Goal: Task Accomplishment & Management: Manage account settings

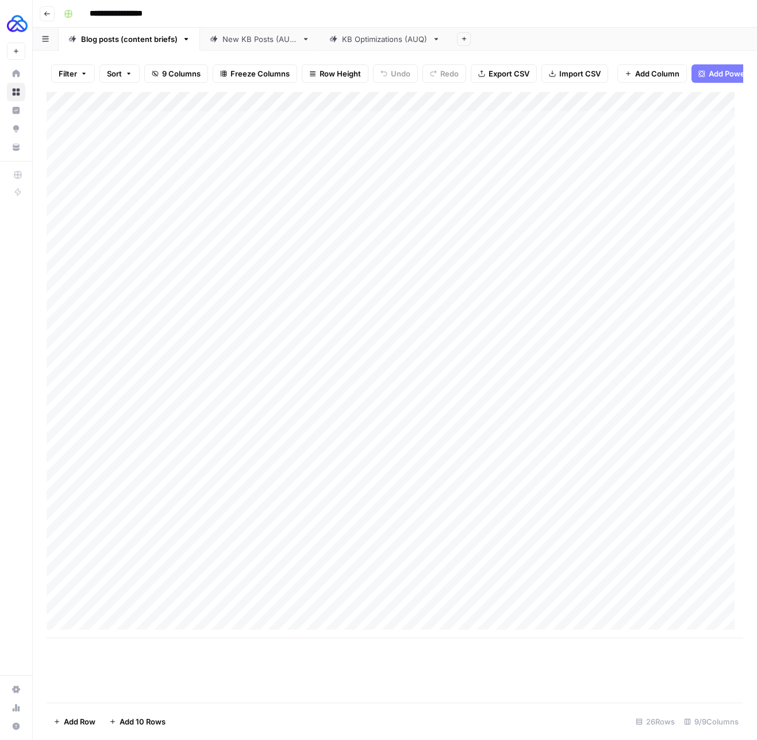
scroll to position [9, 0]
click at [270, 41] on div "New KB Posts (AUQ)" at bounding box center [260, 38] width 75 height 11
click at [137, 374] on div "Add Column" at bounding box center [395, 238] width 697 height 292
paste textarea "**********"
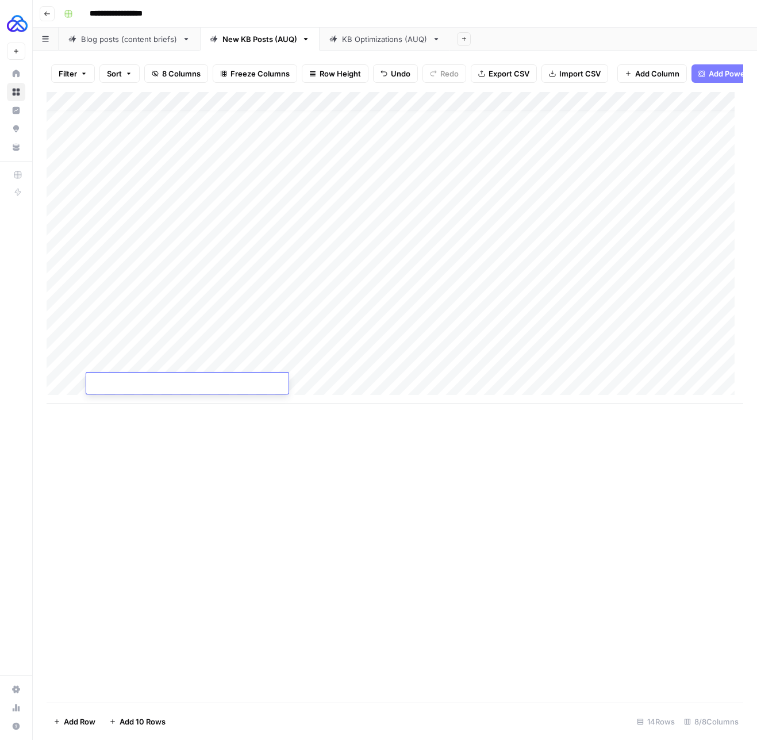
type textarea "**********"
click at [325, 455] on div "Add Column" at bounding box center [395, 397] width 697 height 611
click at [337, 373] on div "Add Column" at bounding box center [395, 248] width 697 height 312
click at [379, 374] on div "Add Column" at bounding box center [395, 248] width 697 height 312
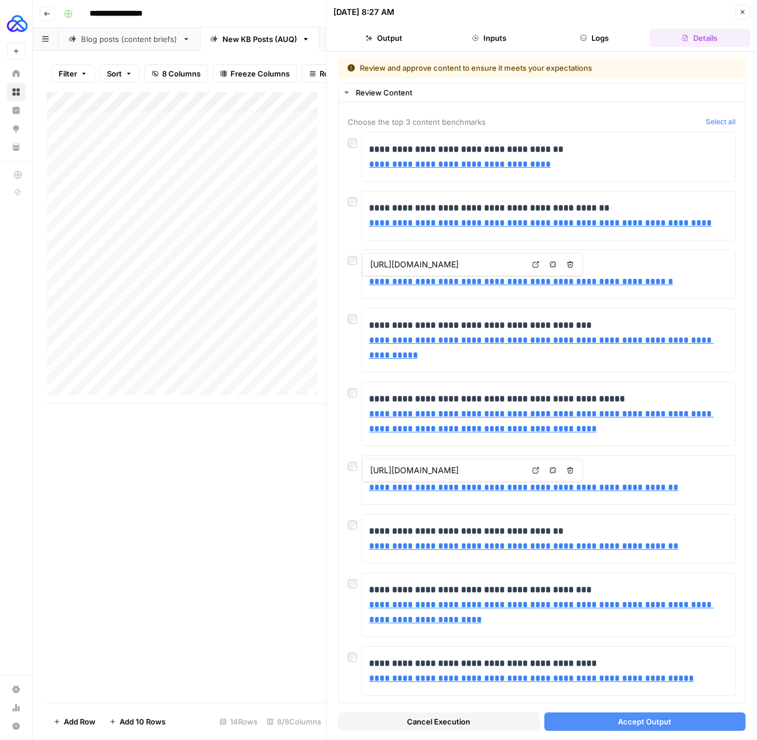
click at [645, 726] on span "Accept Output" at bounding box center [644, 721] width 53 height 11
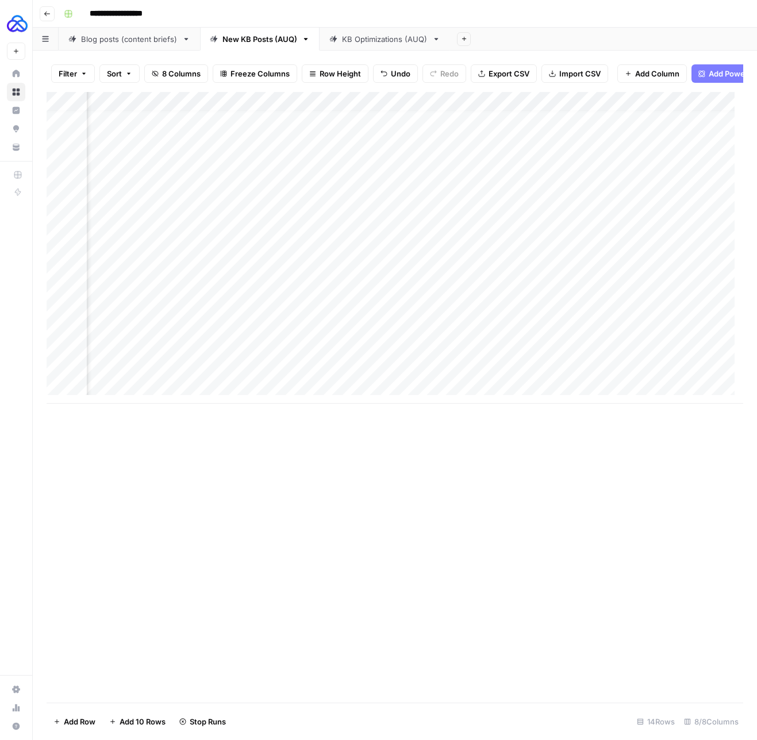
scroll to position [9, 446]
click at [603, 371] on div "Add Column" at bounding box center [395, 248] width 697 height 312
click at [451, 374] on div "Add Column" at bounding box center [395, 248] width 697 height 312
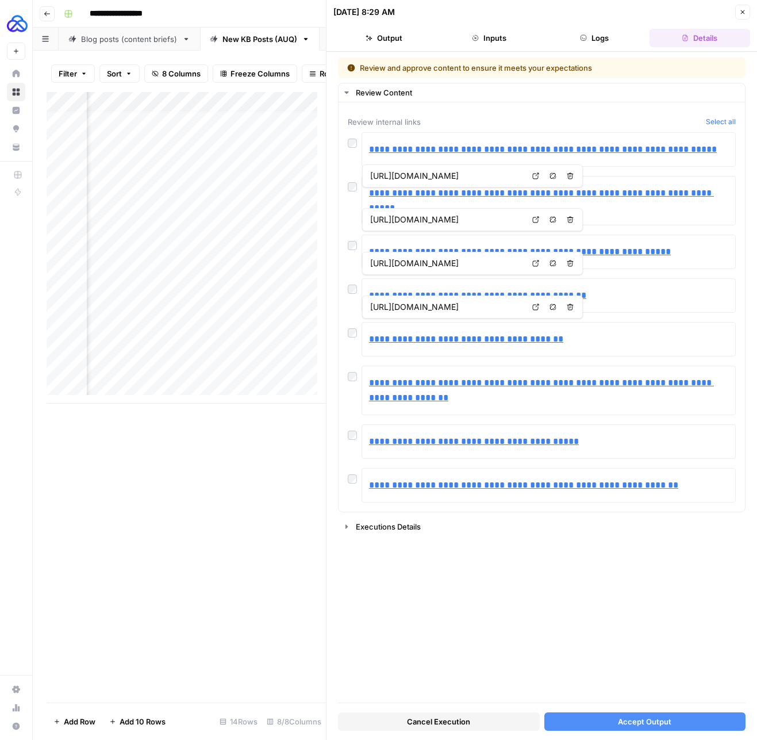
click at [643, 729] on button "Accept Output" at bounding box center [645, 721] width 202 height 18
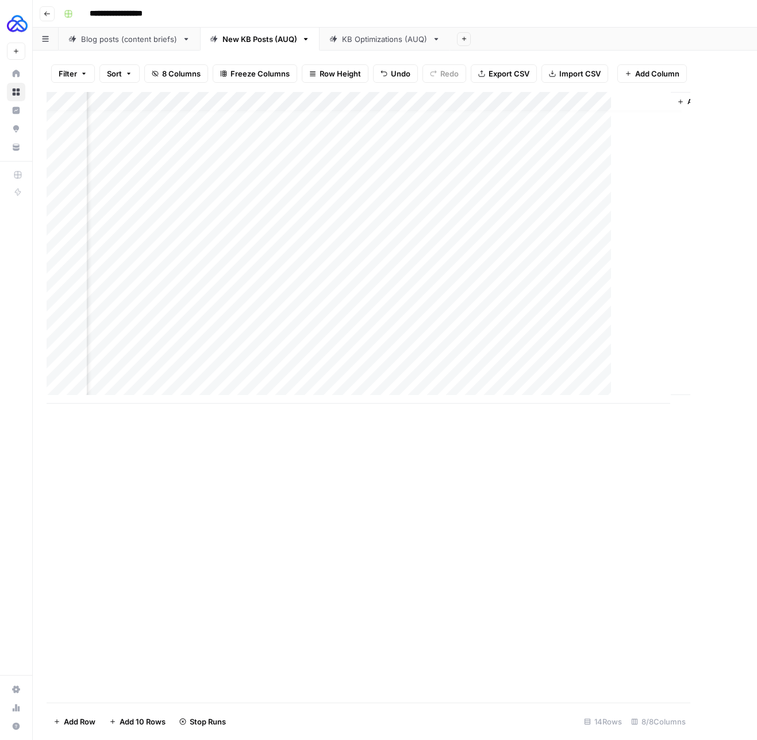
scroll to position [9, 627]
click at [456, 374] on div "Add Column" at bounding box center [395, 248] width 697 height 312
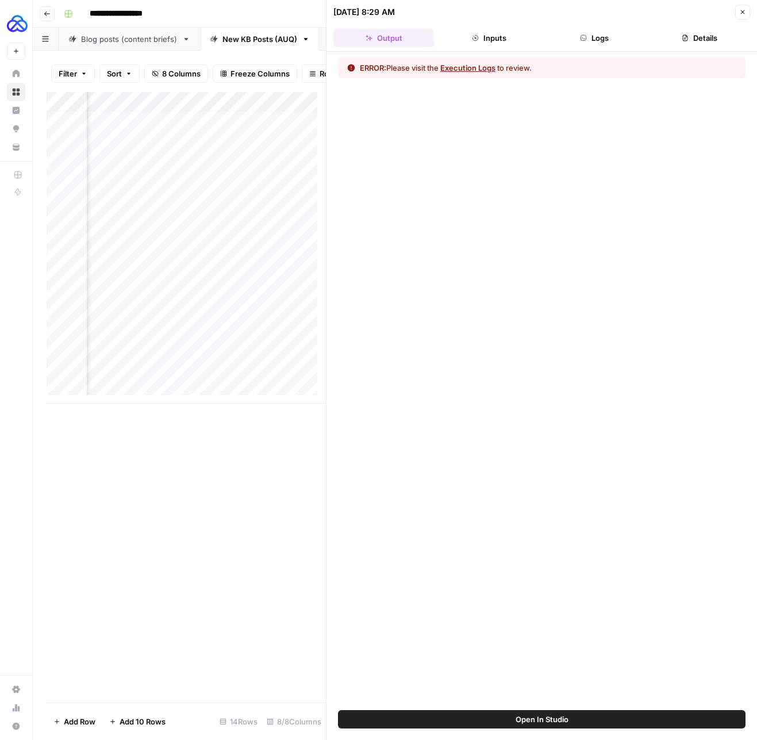
click at [607, 33] on button "Logs" at bounding box center [594, 38] width 101 height 18
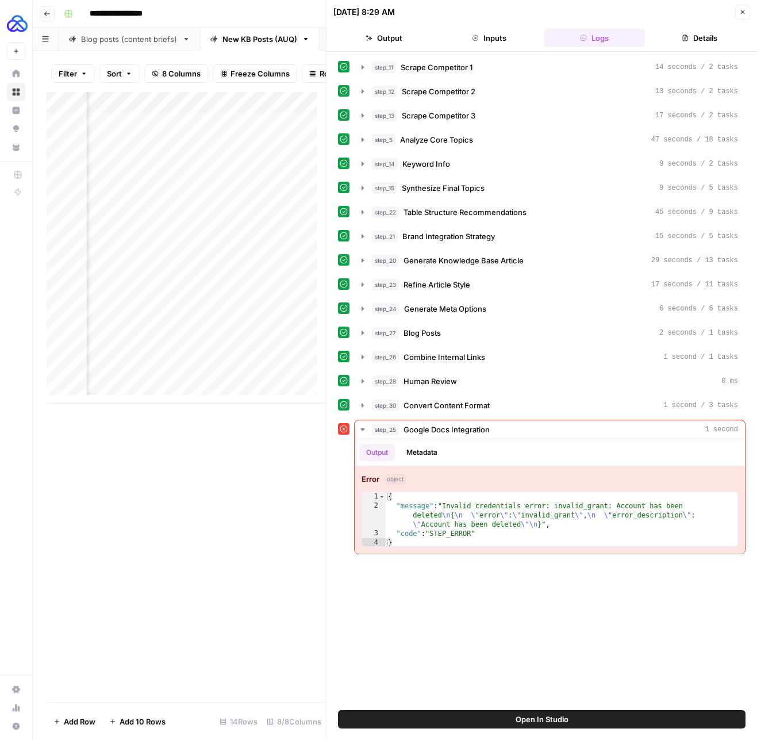
click at [743, 11] on icon "button" at bounding box center [742, 12] width 7 height 7
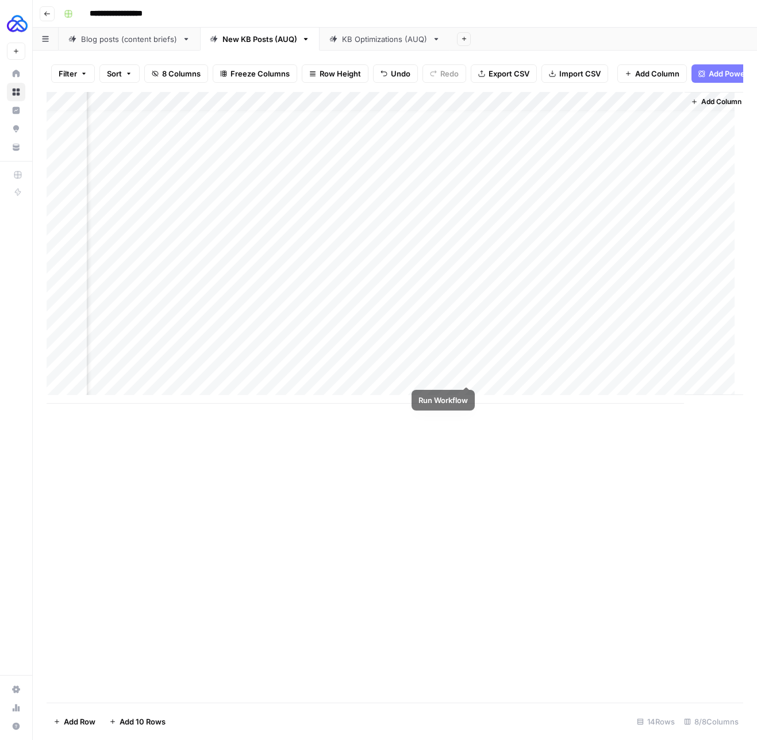
click at [469, 375] on div "Add Column" at bounding box center [395, 248] width 697 height 312
click at [465, 373] on div "Add Column" at bounding box center [395, 248] width 697 height 312
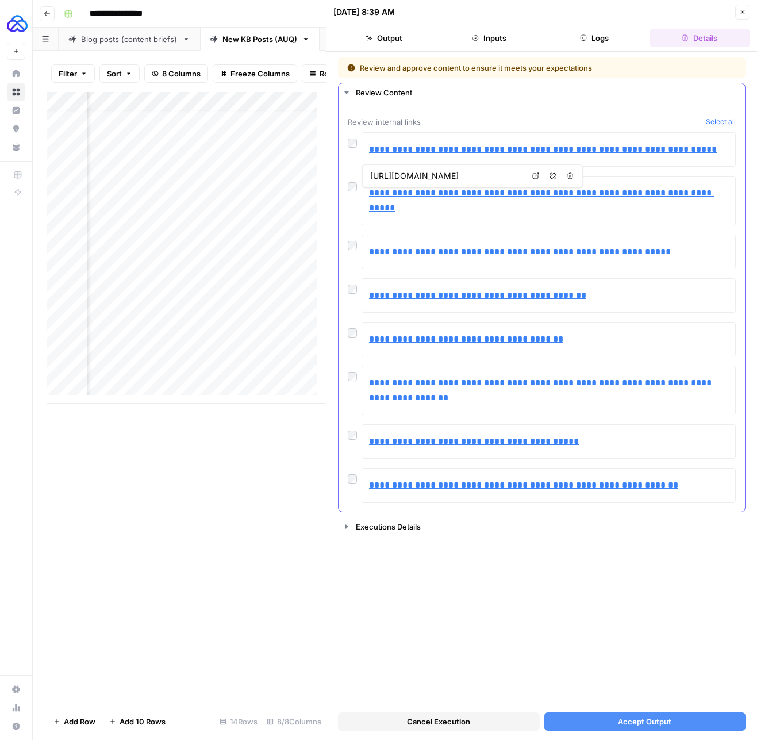
click at [354, 192] on div "**********" at bounding box center [542, 200] width 388 height 49
click at [635, 719] on span "Accept Output" at bounding box center [644, 721] width 53 height 11
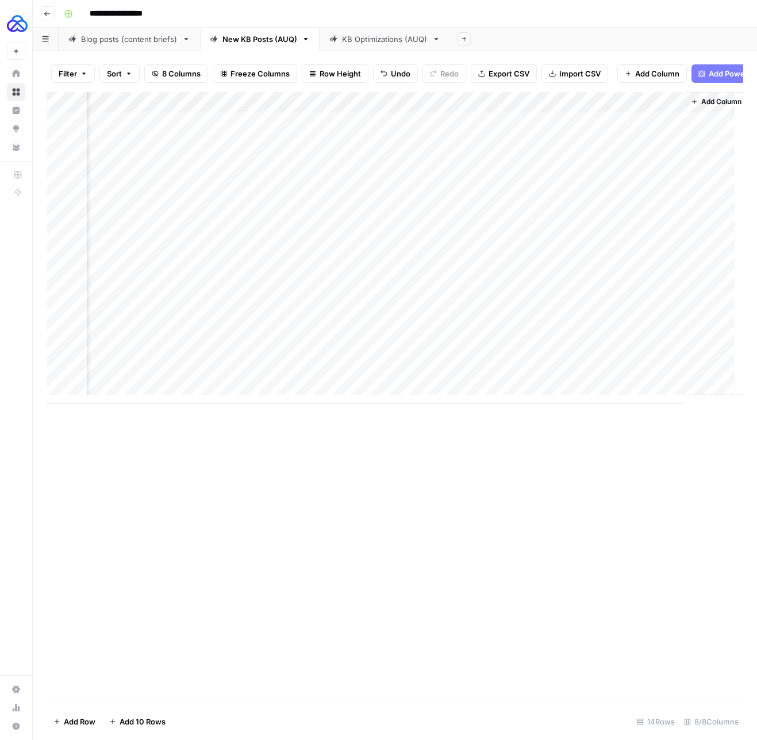
click at [454, 377] on div "Add Column" at bounding box center [395, 248] width 697 height 312
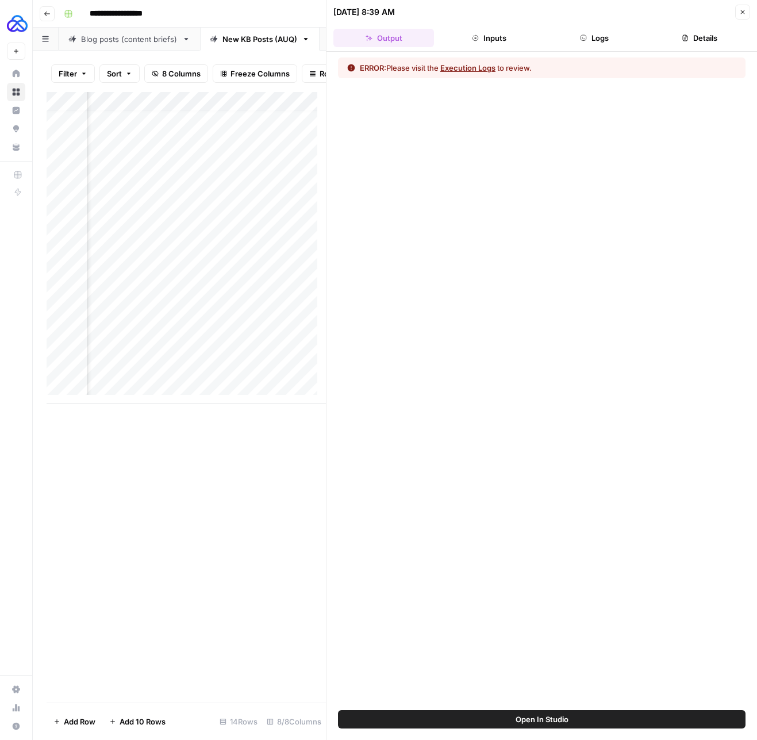
click at [585, 44] on button "Logs" at bounding box center [594, 38] width 101 height 18
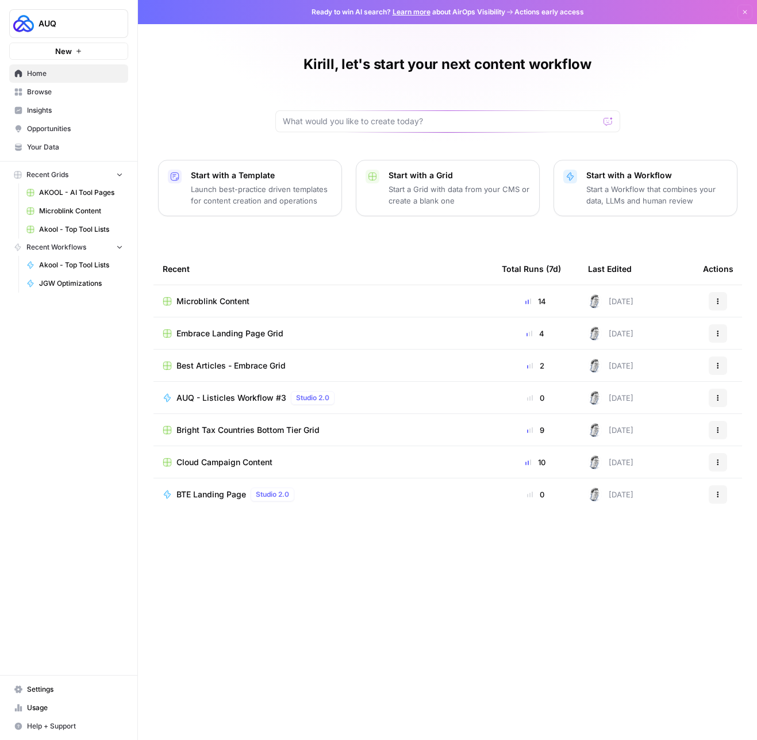
click at [68, 148] on span "Your Data" at bounding box center [75, 147] width 96 height 10
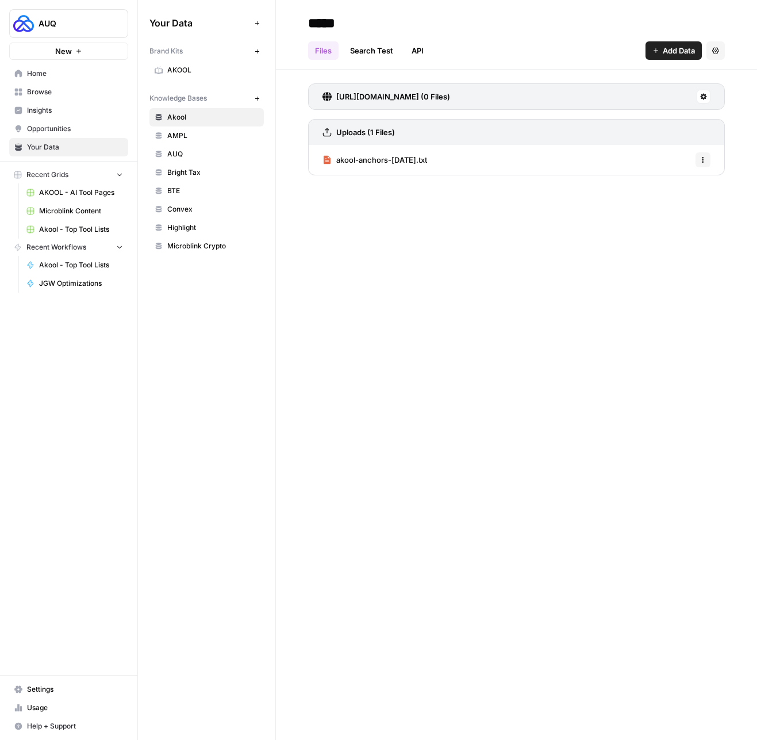
click at [422, 47] on link "API" at bounding box center [418, 50] width 26 height 18
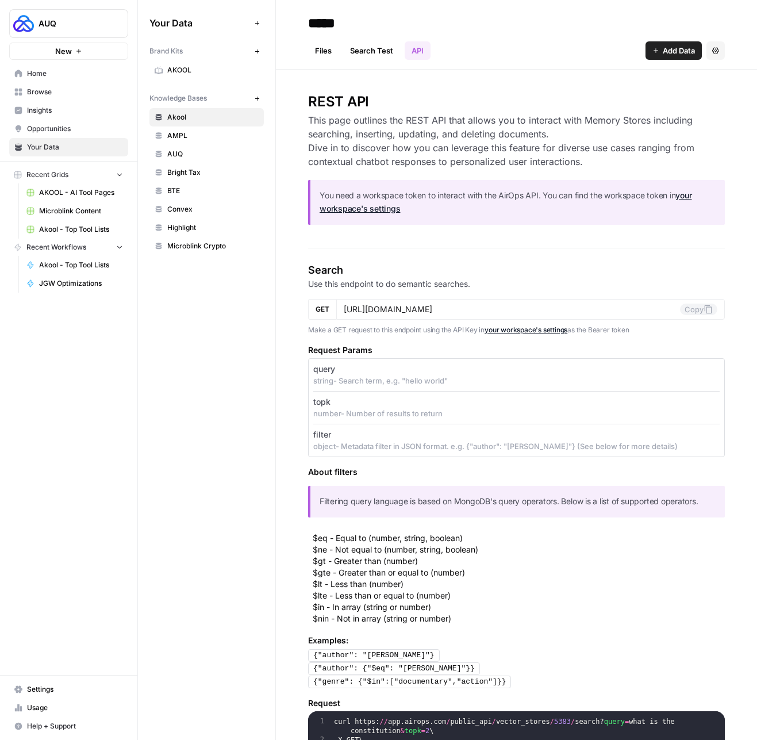
click at [46, 78] on span "Home" at bounding box center [75, 73] width 96 height 10
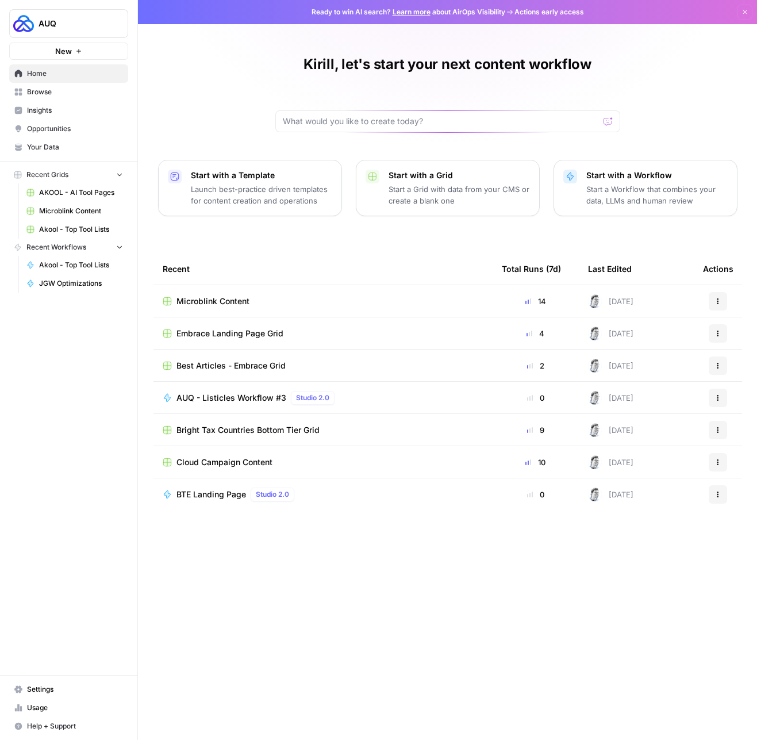
click at [64, 680] on link "Settings" at bounding box center [68, 689] width 119 height 18
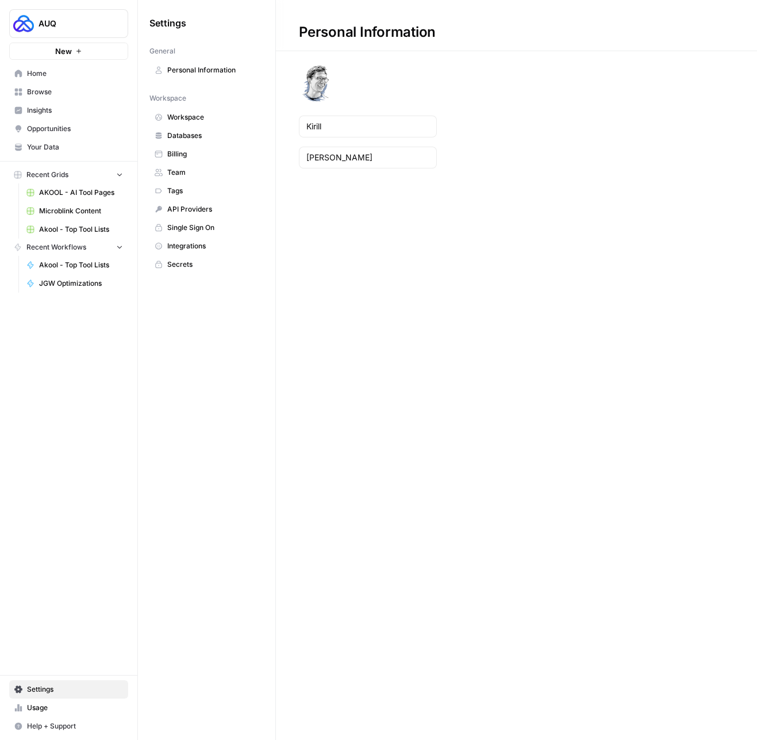
click at [201, 244] on span "Integrations" at bounding box center [212, 246] width 91 height 10
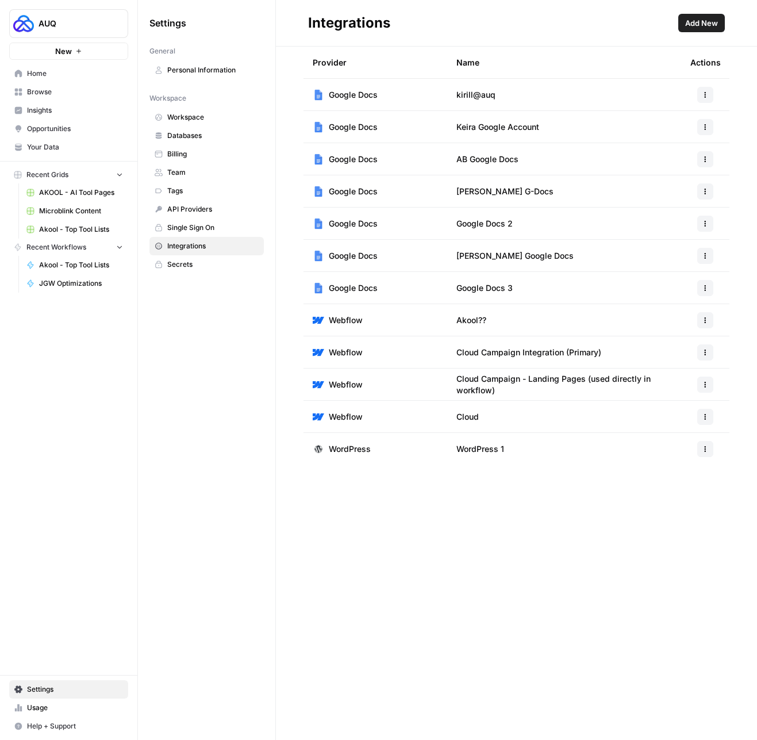
click at [706, 253] on icon "button" at bounding box center [705, 255] width 7 height 7
click at [689, 278] on span "Edit" at bounding box center [680, 281] width 37 height 11
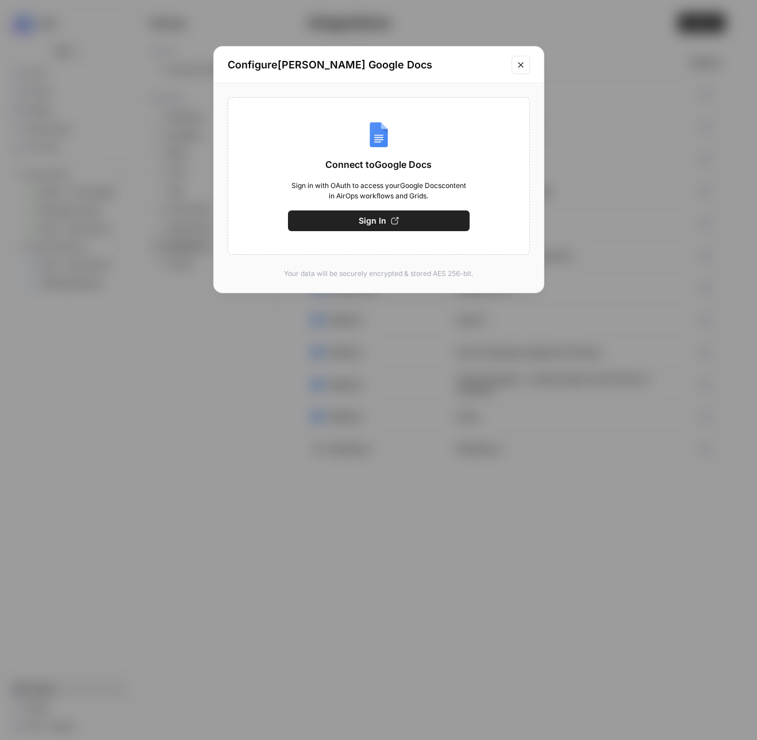
click at [520, 66] on icon "Close modal" at bounding box center [520, 64] width 9 height 9
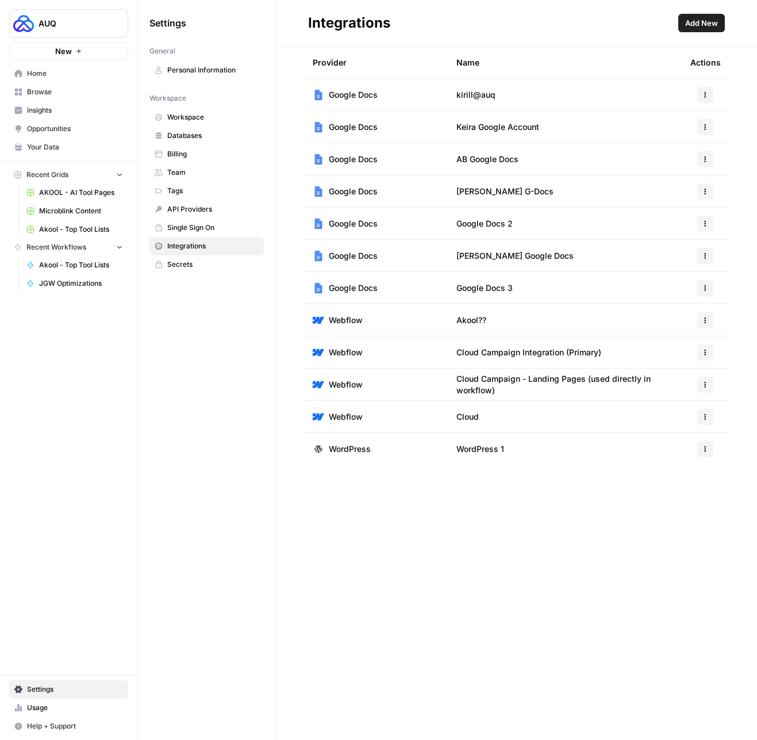
click at [693, 29] on button "Add New" at bounding box center [701, 23] width 47 height 18
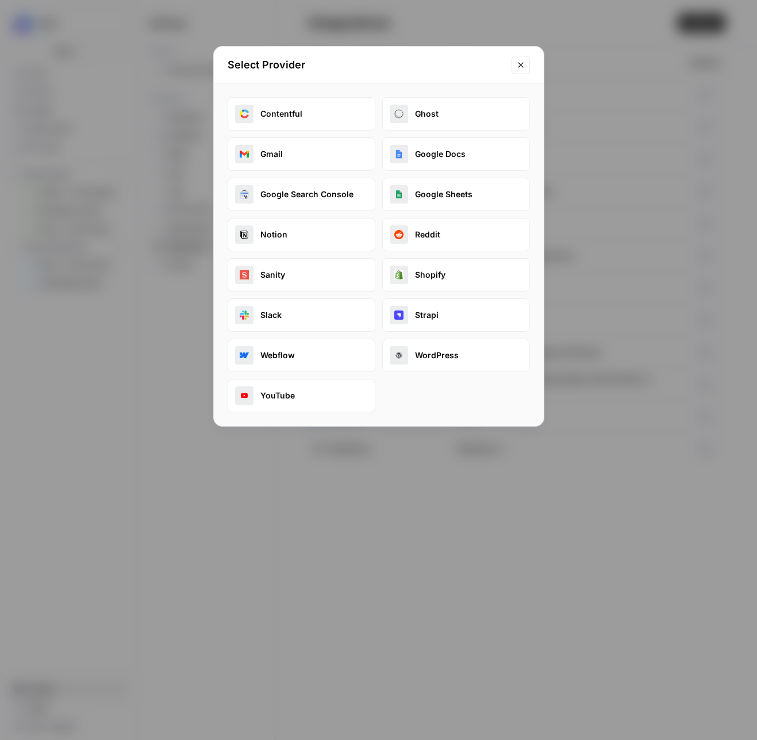
click at [456, 164] on button "Google Docs" at bounding box center [456, 153] width 148 height 33
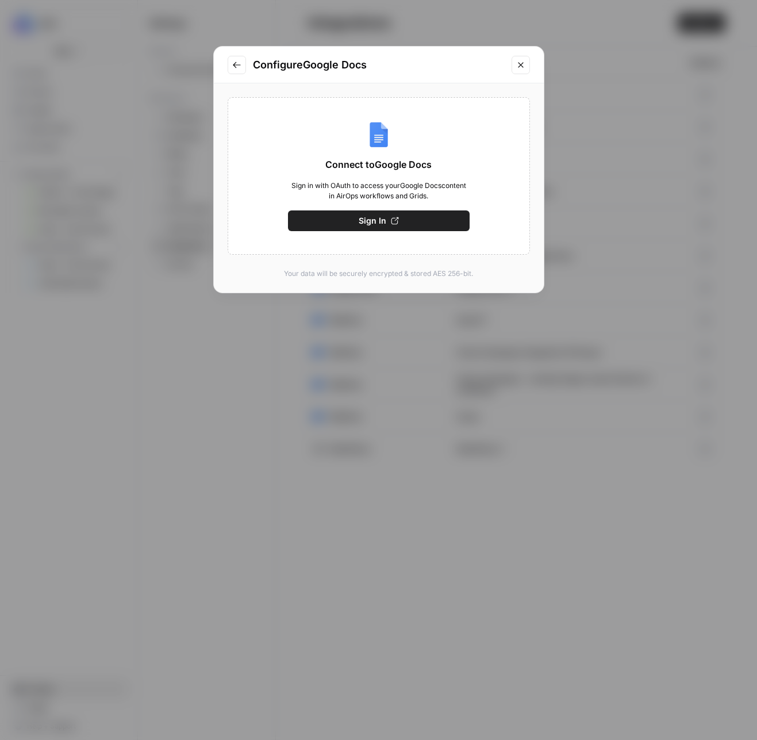
click at [417, 210] on button "Sign In" at bounding box center [379, 220] width 182 height 21
